Goal: Task Accomplishment & Management: Use online tool/utility

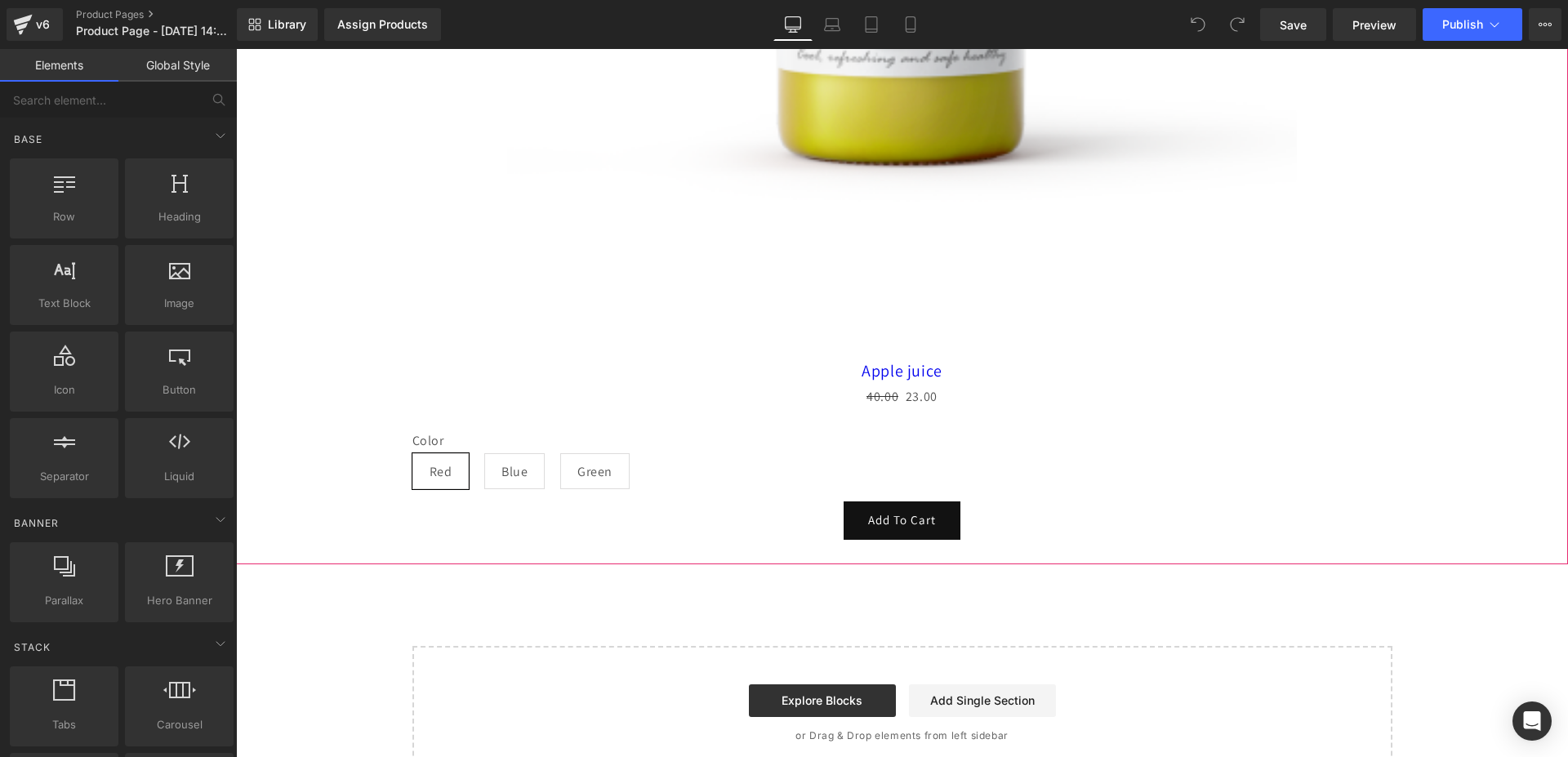
scroll to position [810, 0]
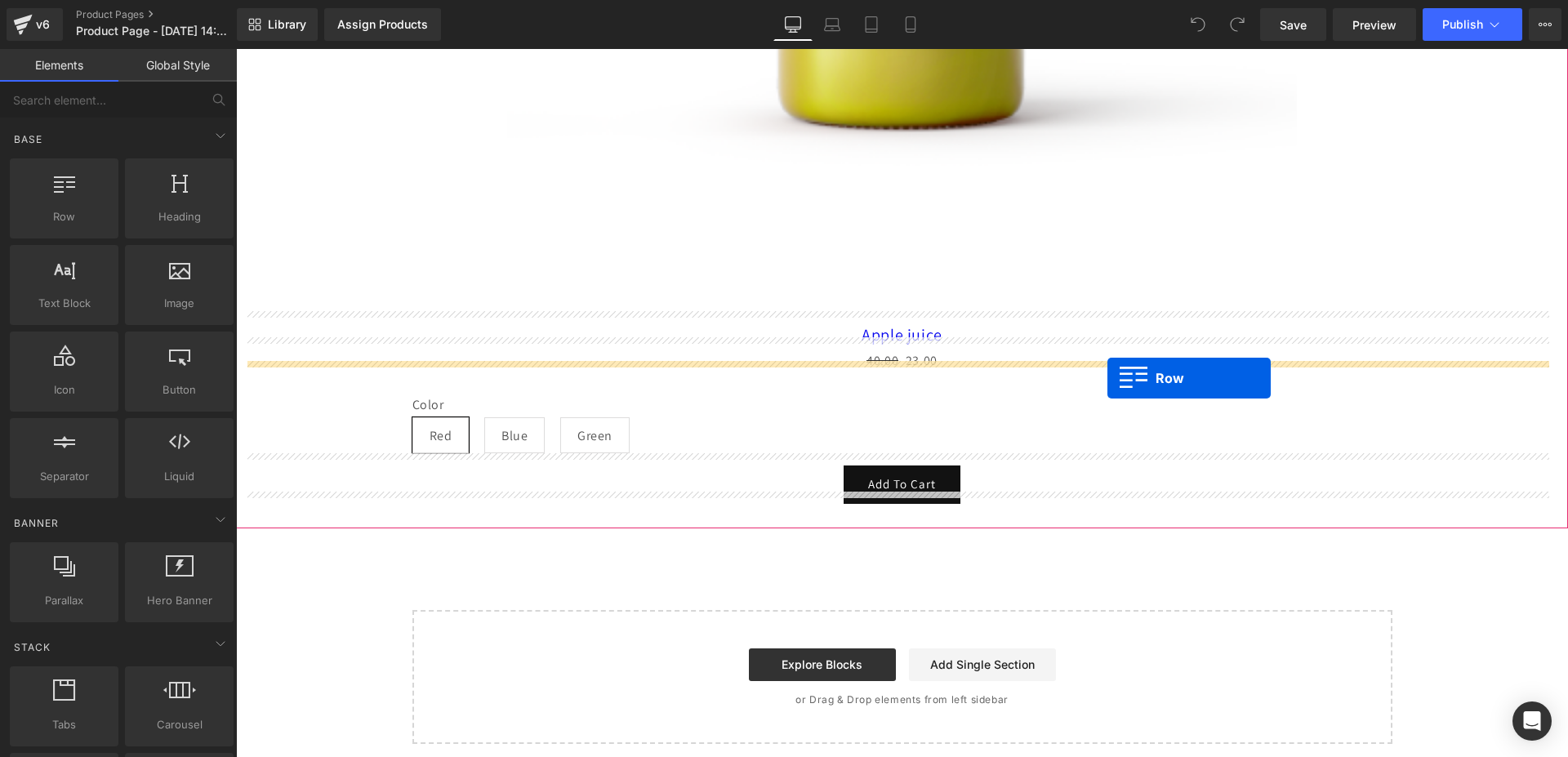
drag, startPoint x: 373, startPoint y: 271, endPoint x: 1107, endPoint y: 378, distance: 741.8
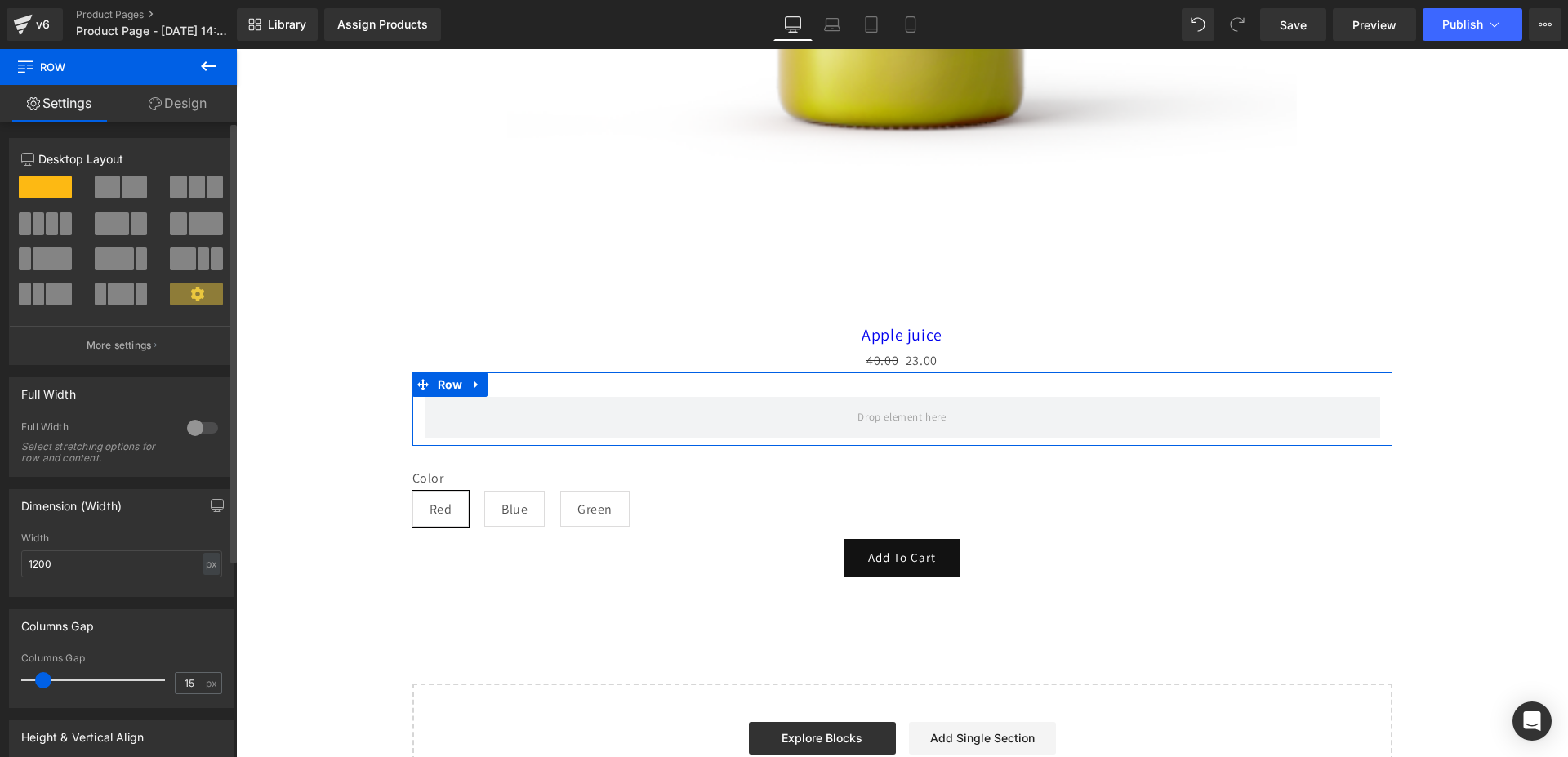
click at [190, 182] on span at bounding box center [197, 187] width 16 height 23
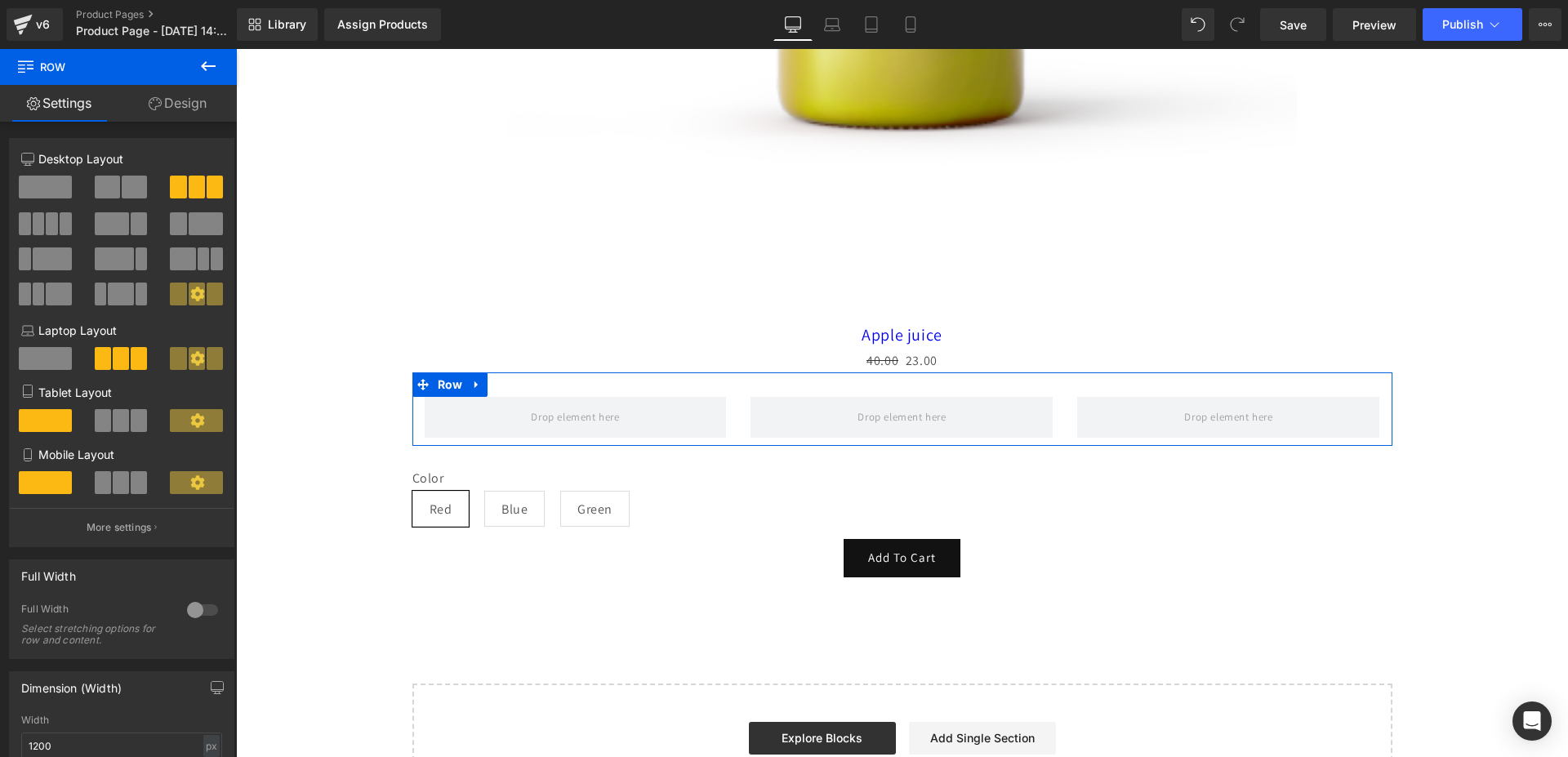
click at [208, 63] on icon at bounding box center [209, 66] width 20 height 20
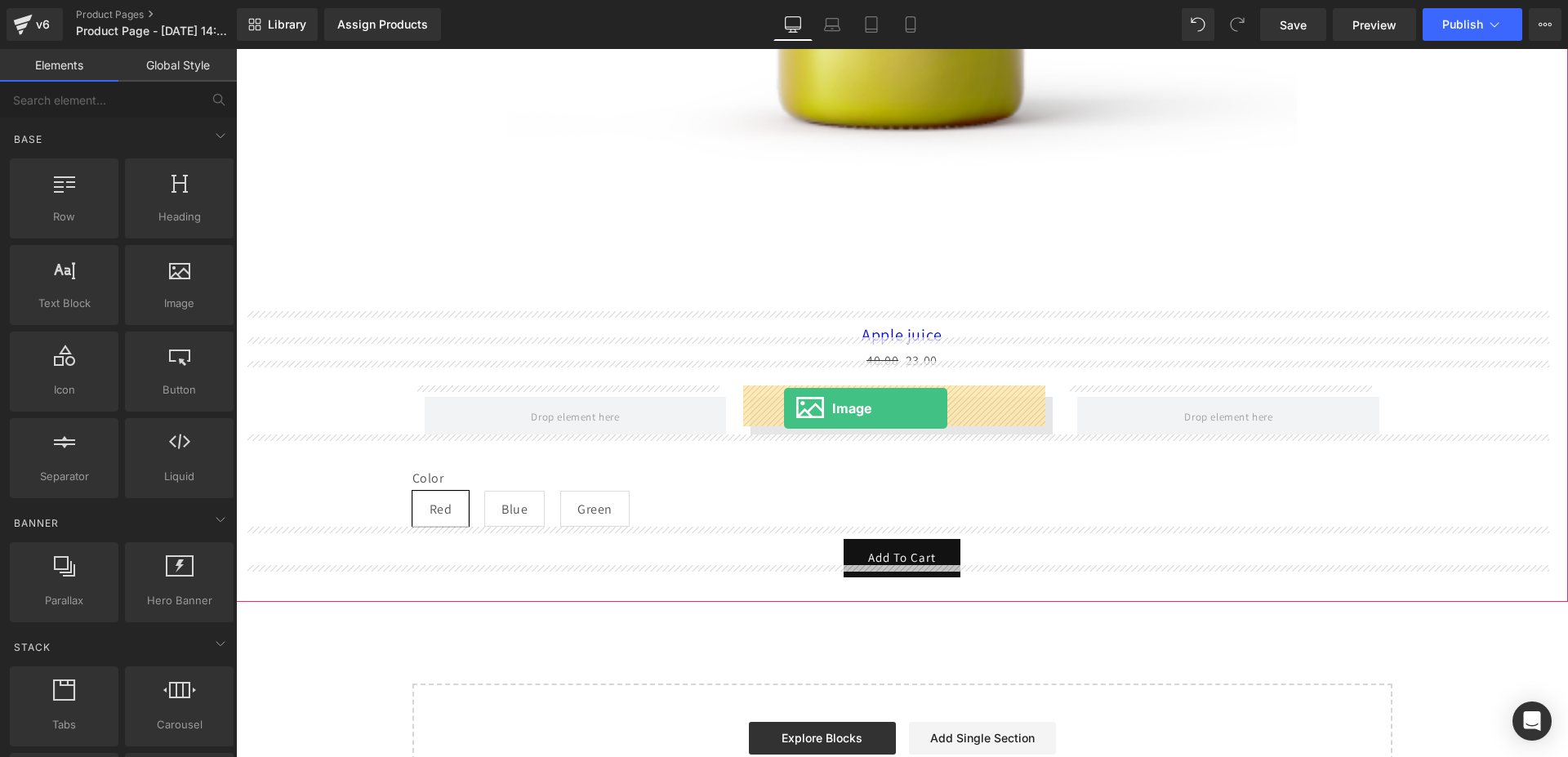
drag, startPoint x: 401, startPoint y: 352, endPoint x: 784, endPoint y: 408, distance: 387.1
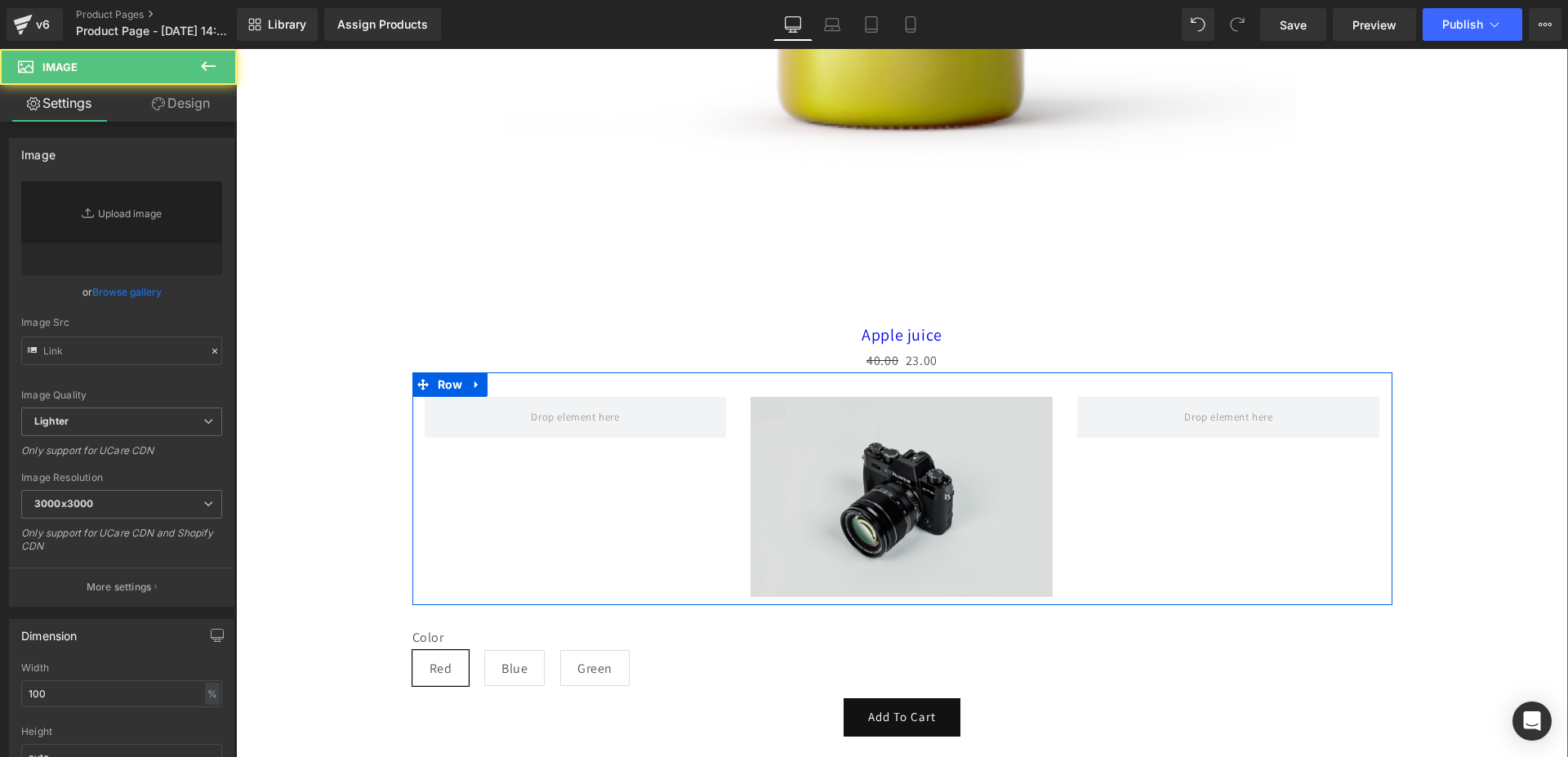
type input "//[DOMAIN_NAME][URL]"
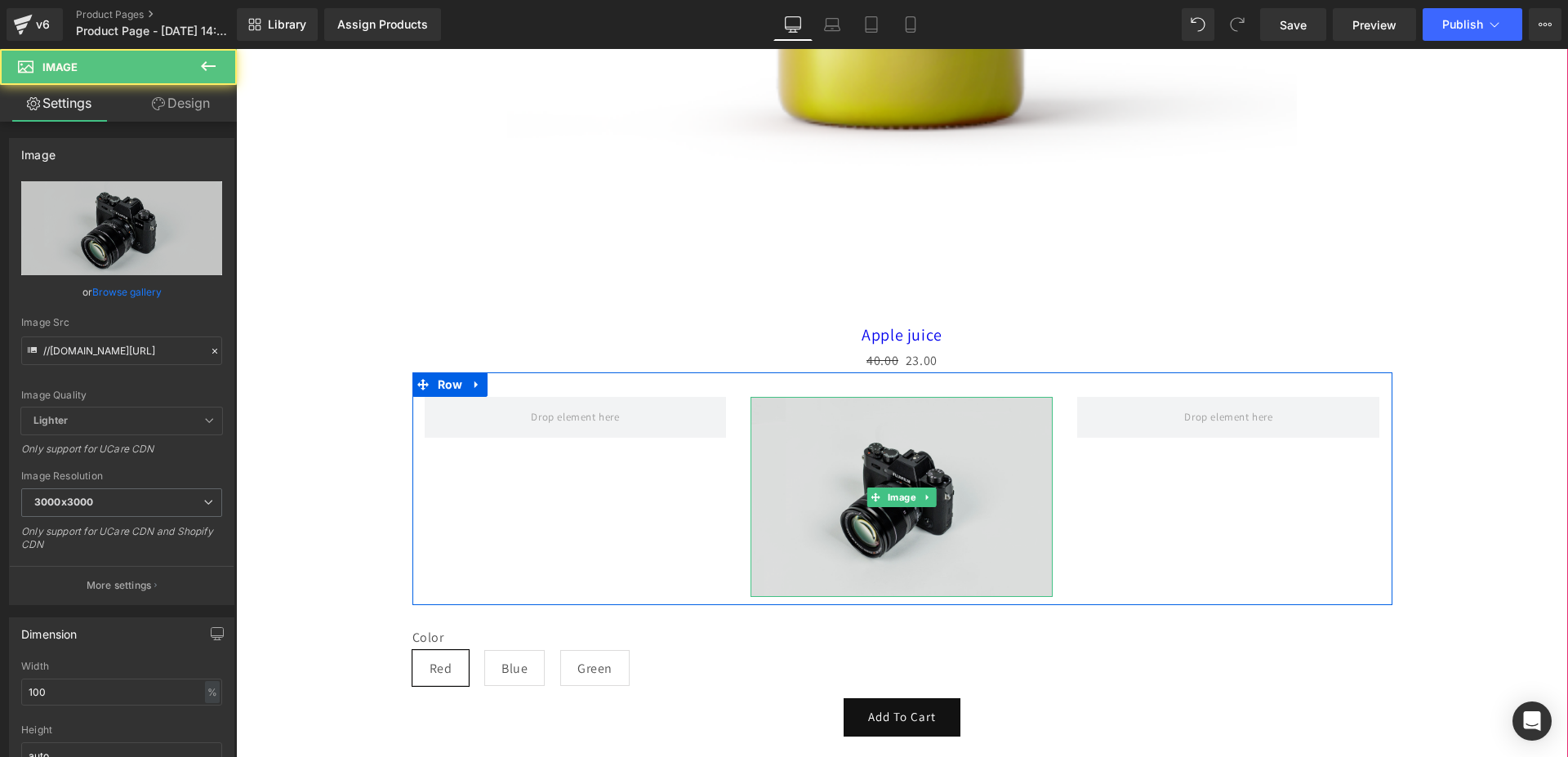
click at [801, 437] on img at bounding box center [901, 496] width 303 height 200
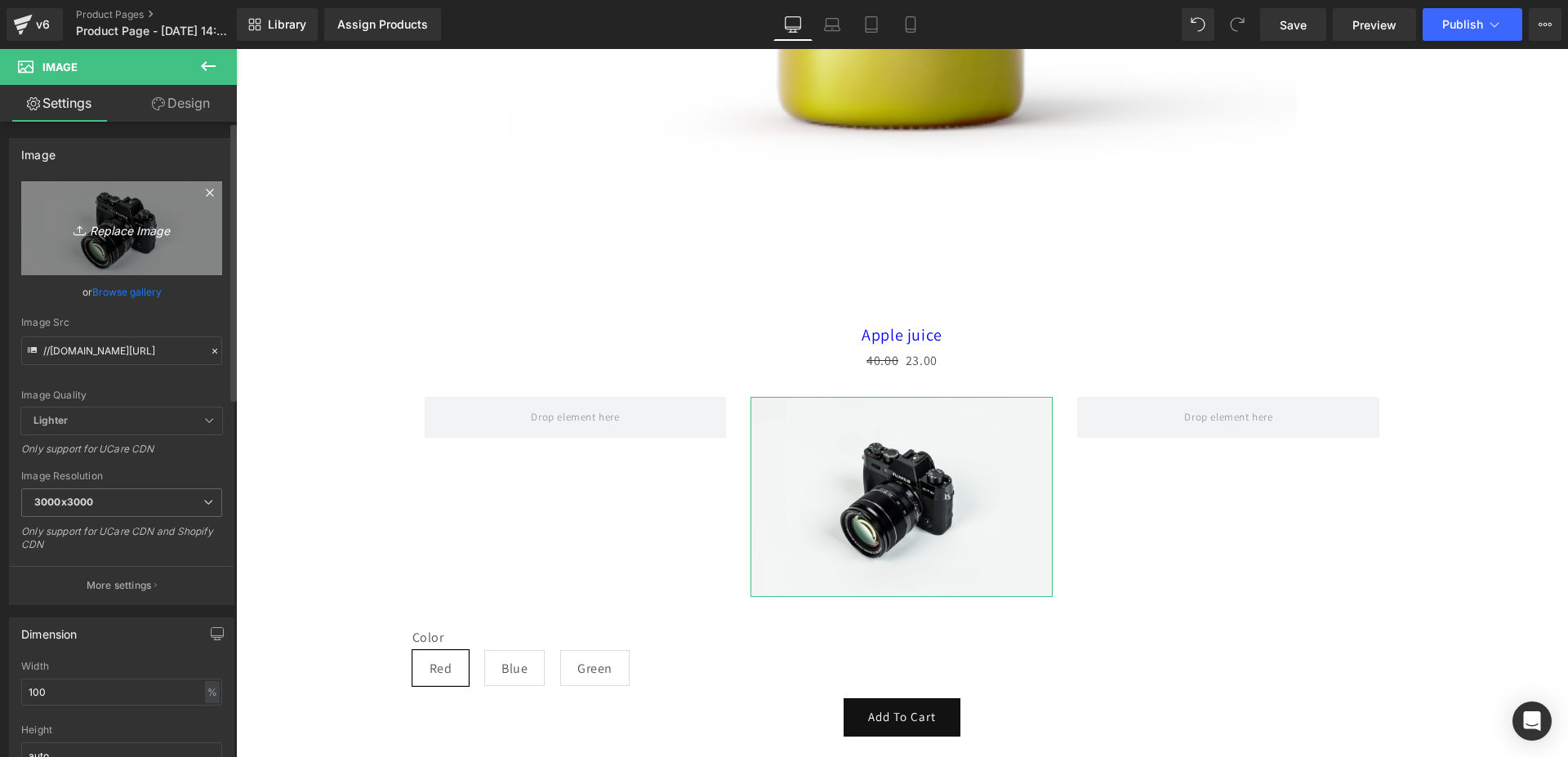
click at [121, 247] on link "Replace Image" at bounding box center [122, 228] width 201 height 94
type input "C:\fakepath\back-to-school.png"
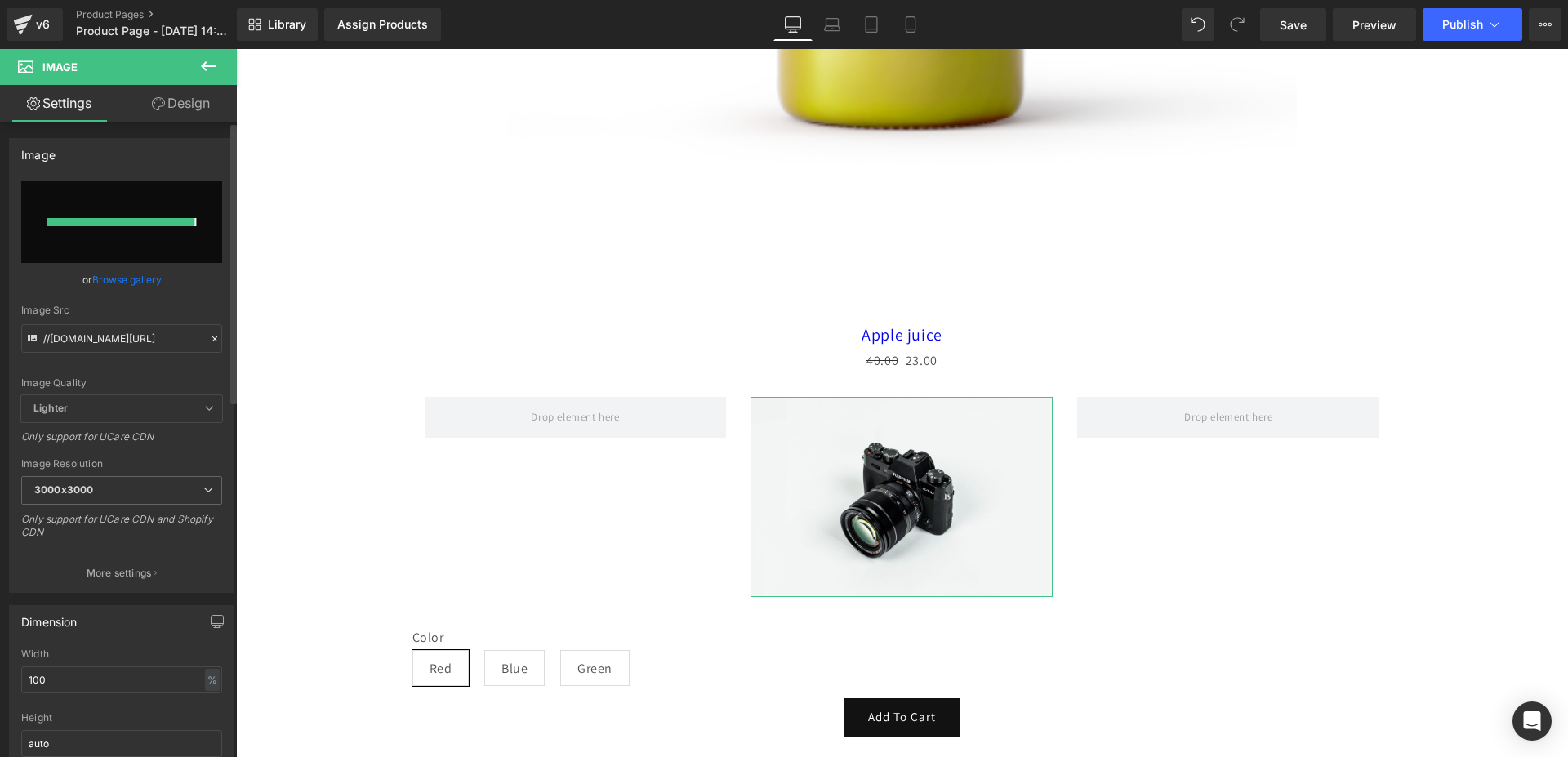
type input "[URL][DOMAIN_NAME]"
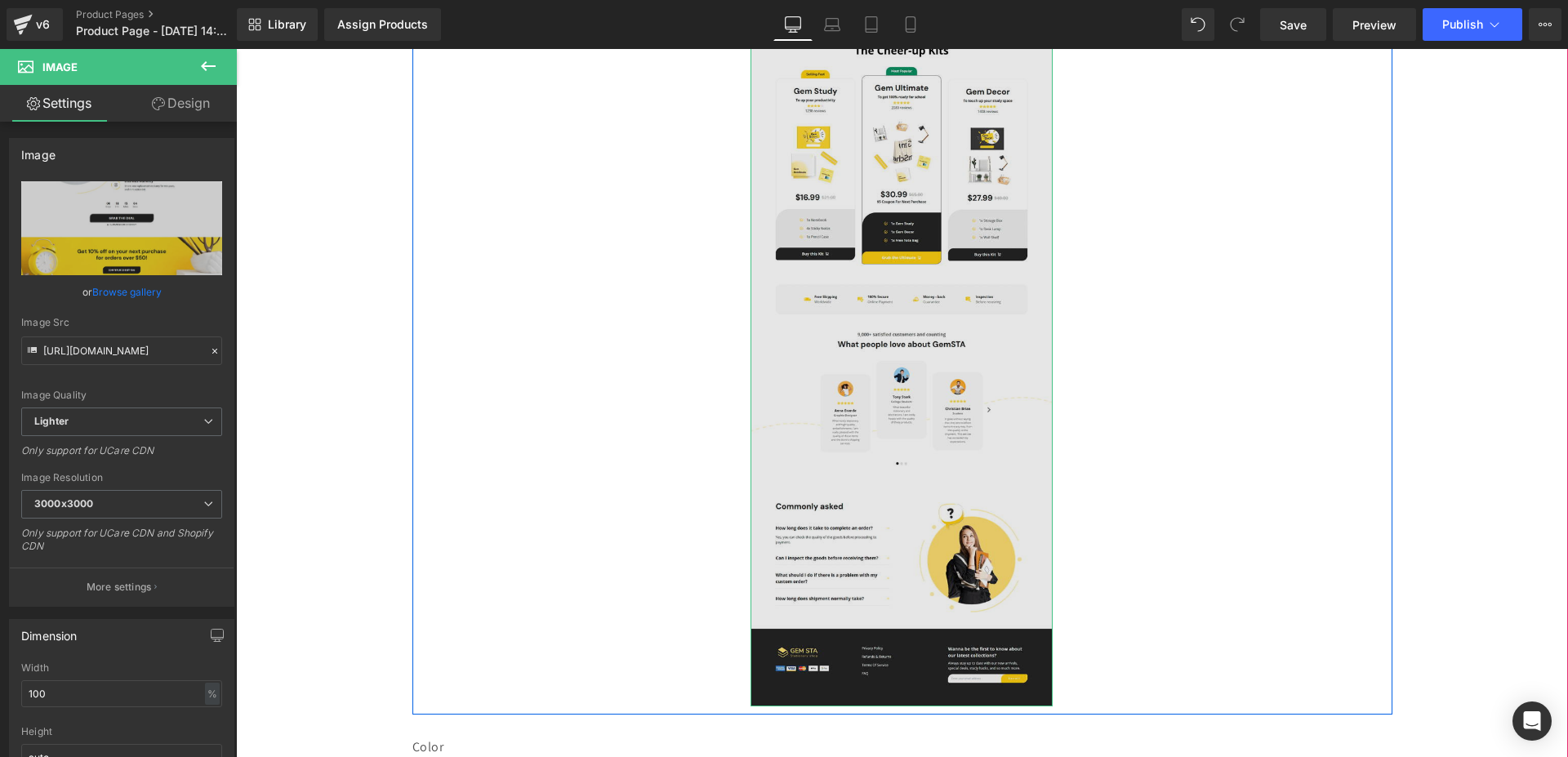
scroll to position [2059, 0]
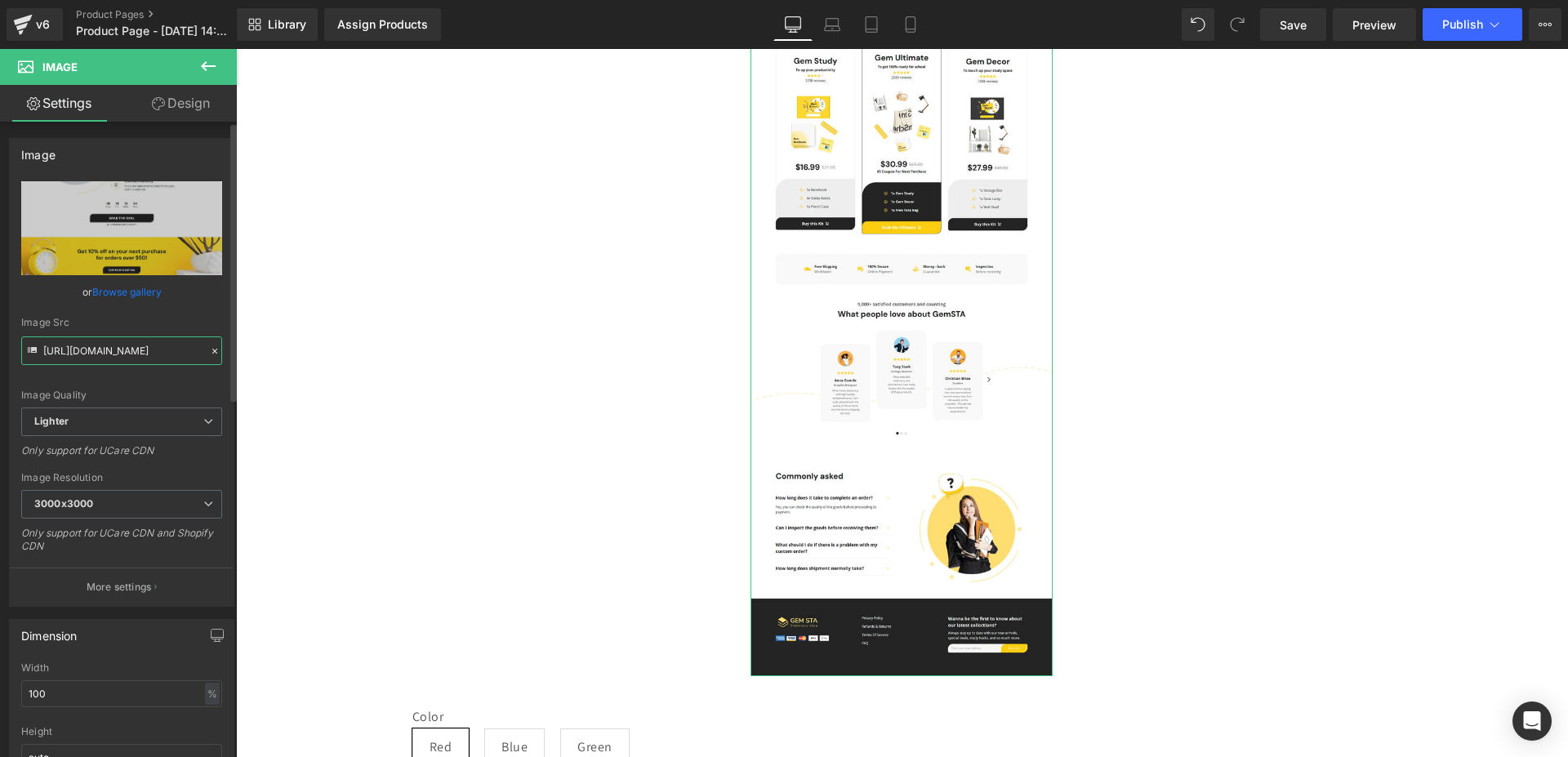
click at [129, 340] on input "[URL][DOMAIN_NAME]" at bounding box center [122, 350] width 201 height 29
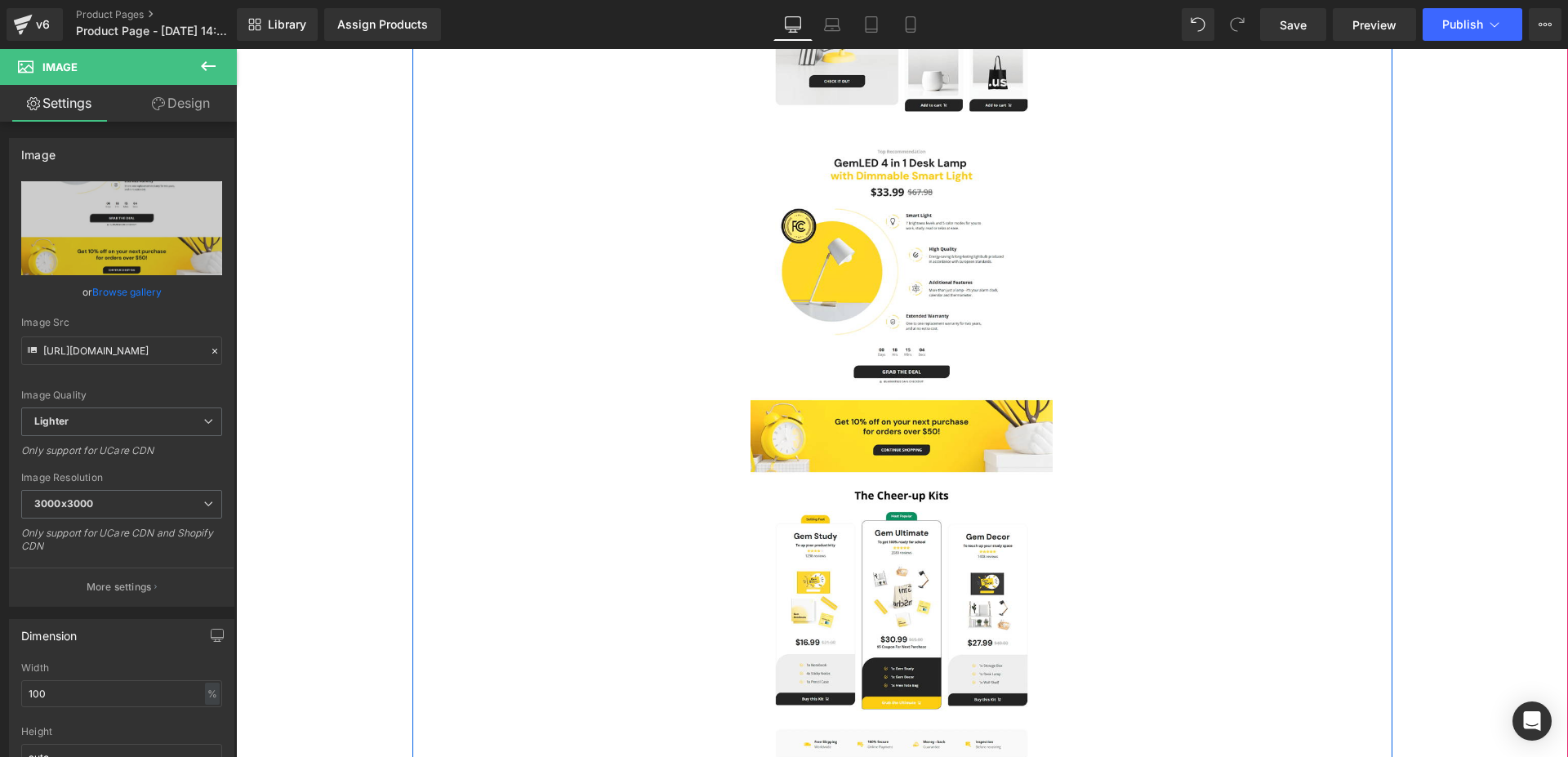
scroll to position [1476, 0]
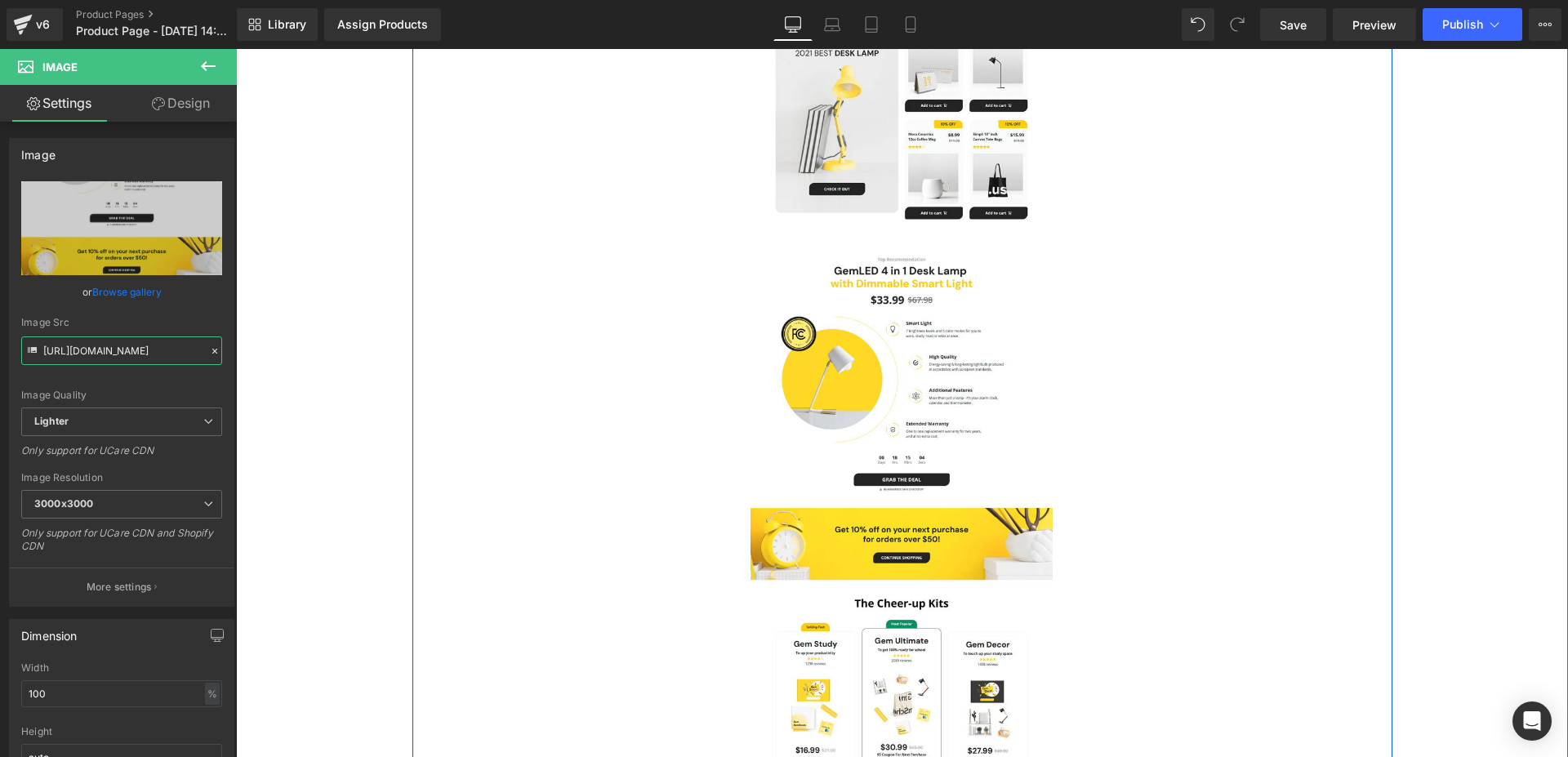
click at [1353, 289] on div "Image Row" at bounding box center [902, 487] width 980 height 1562
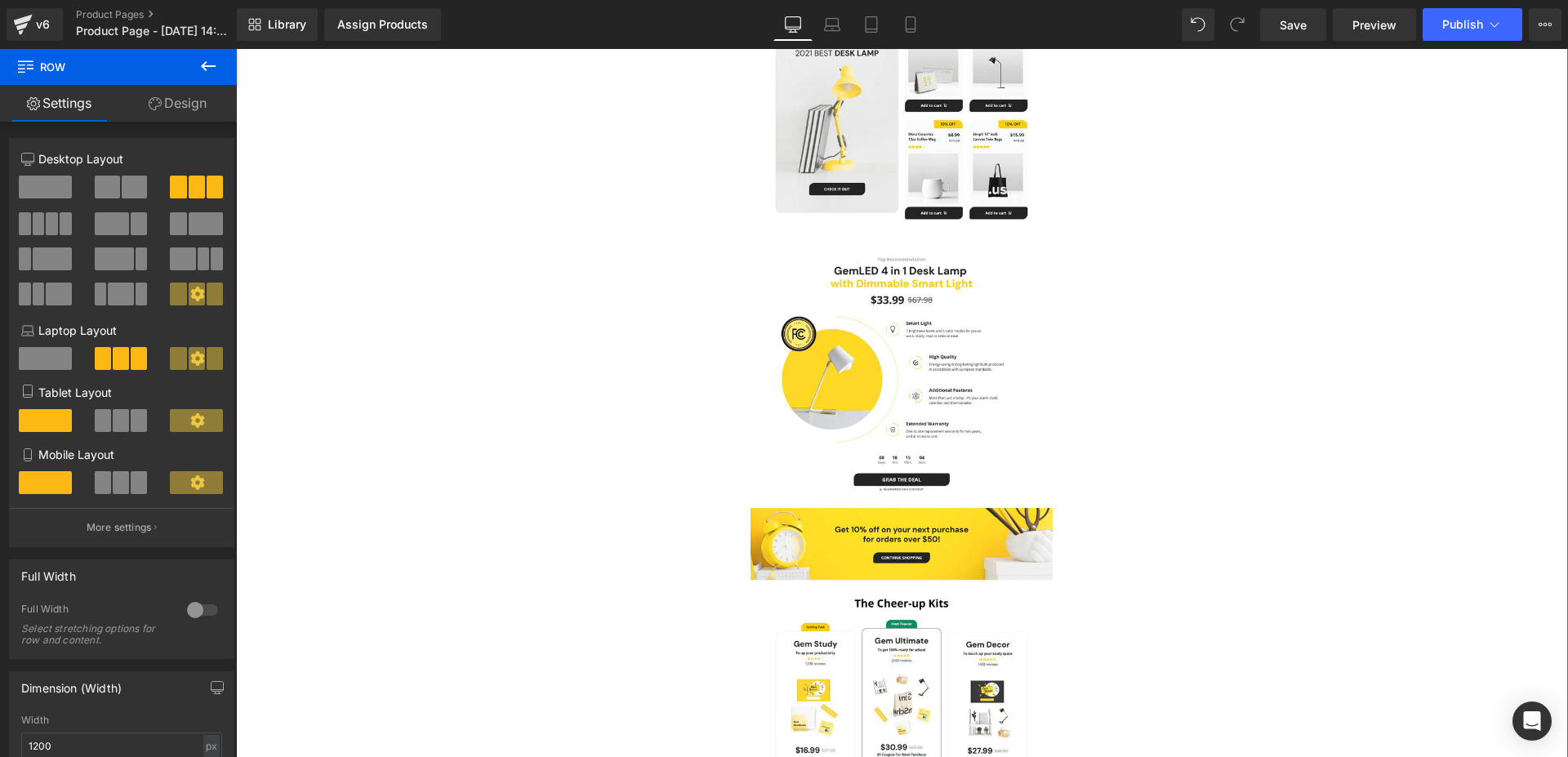
click at [1467, 431] on div "Sale Off (P) Image Apple juice (P) Title 40.00 23.00 (P) Price Image Row Color …" at bounding box center [902, 0] width 1316 height 2797
